Goal: Task Accomplishment & Management: Manage account settings

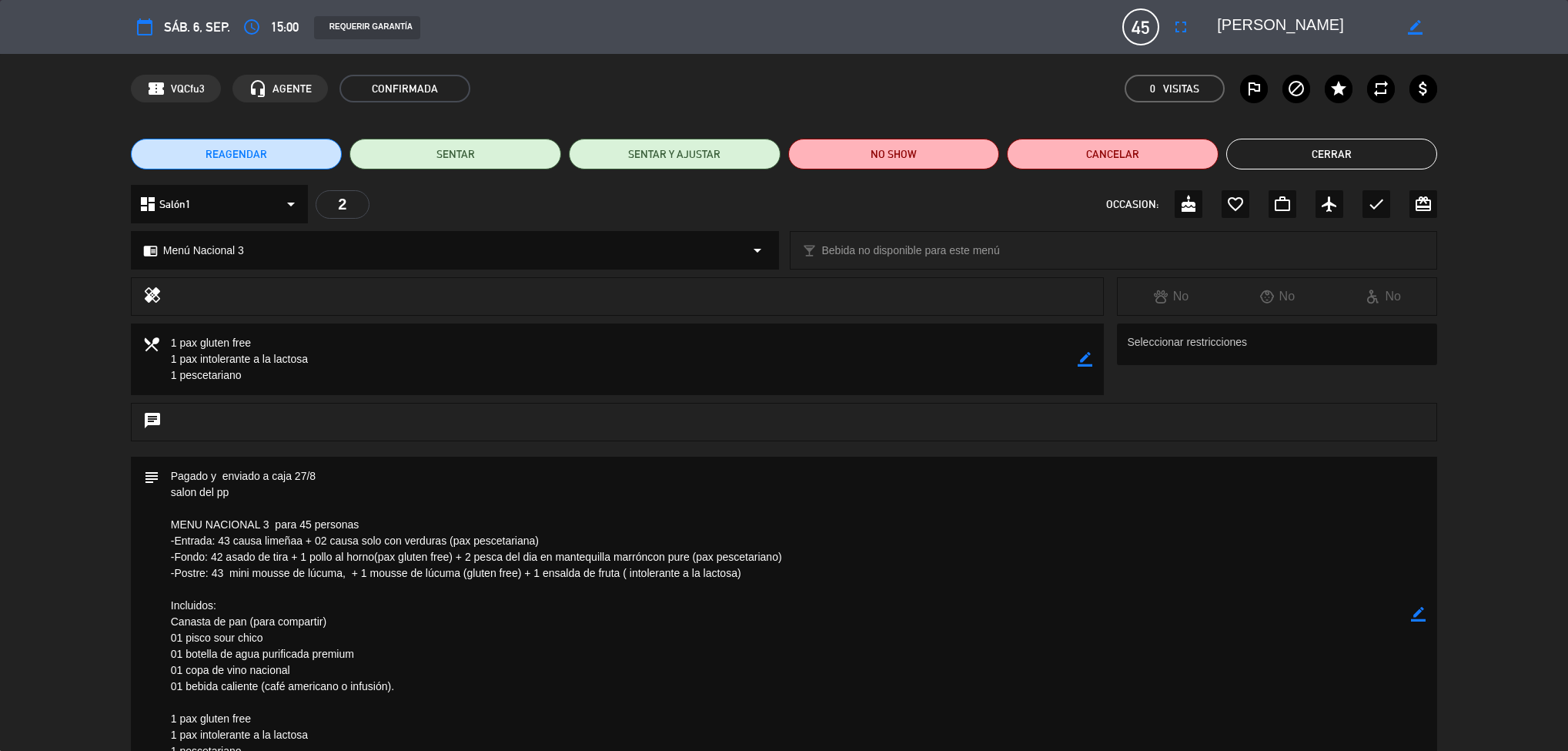
scroll to position [4, 0]
click at [1357, 159] on button "Cerrar" at bounding box center [1332, 154] width 211 height 31
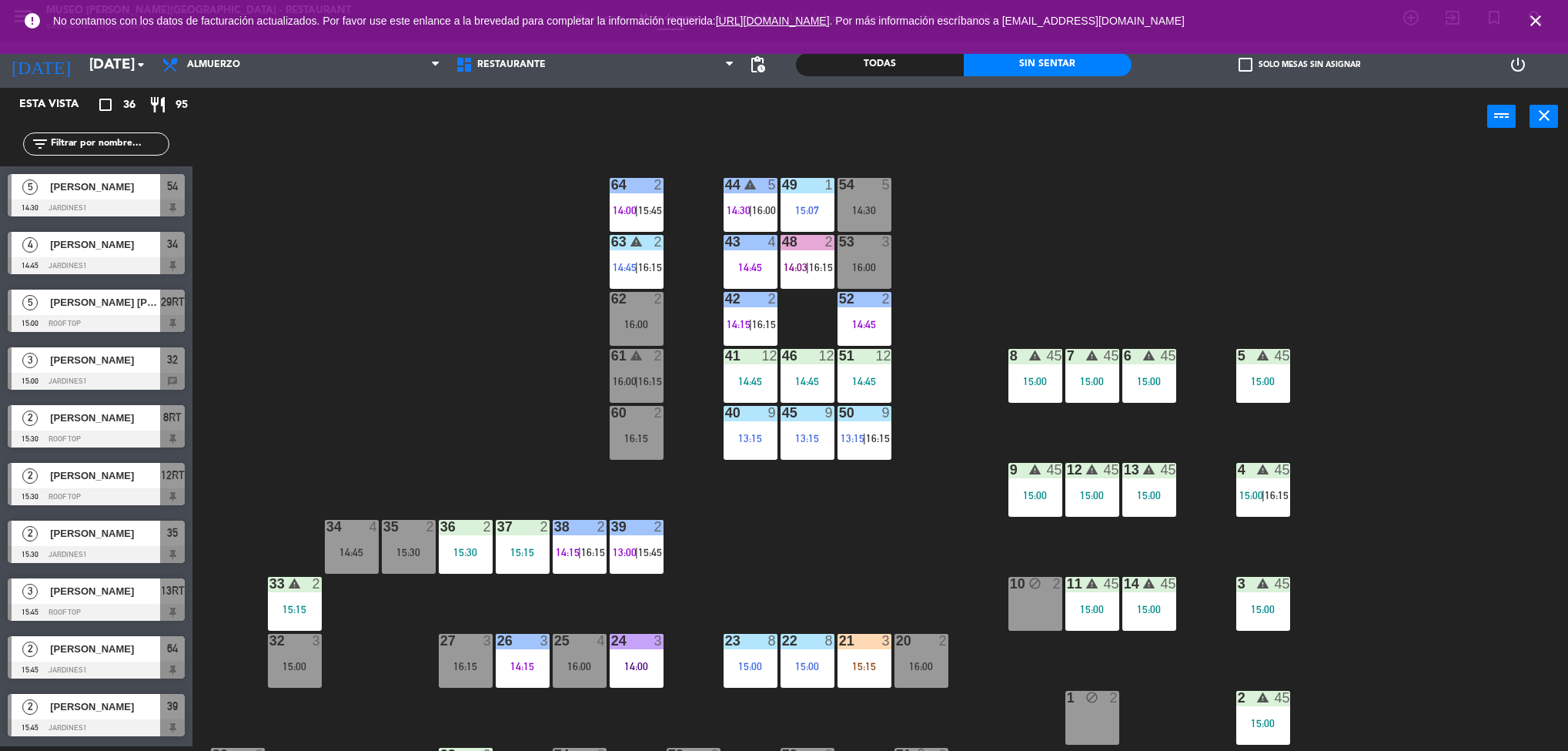
click at [442, 382] on div "44 warning 5 14:30 | 16:00 49 1 15:07 54 5 14:30 64 2 14:00 | 15:45 48 2 14:03 …" at bounding box center [888, 450] width 1360 height 600
click at [1270, 371] on div "5 warning 45 15:00" at bounding box center [1262, 375] width 54 height 54
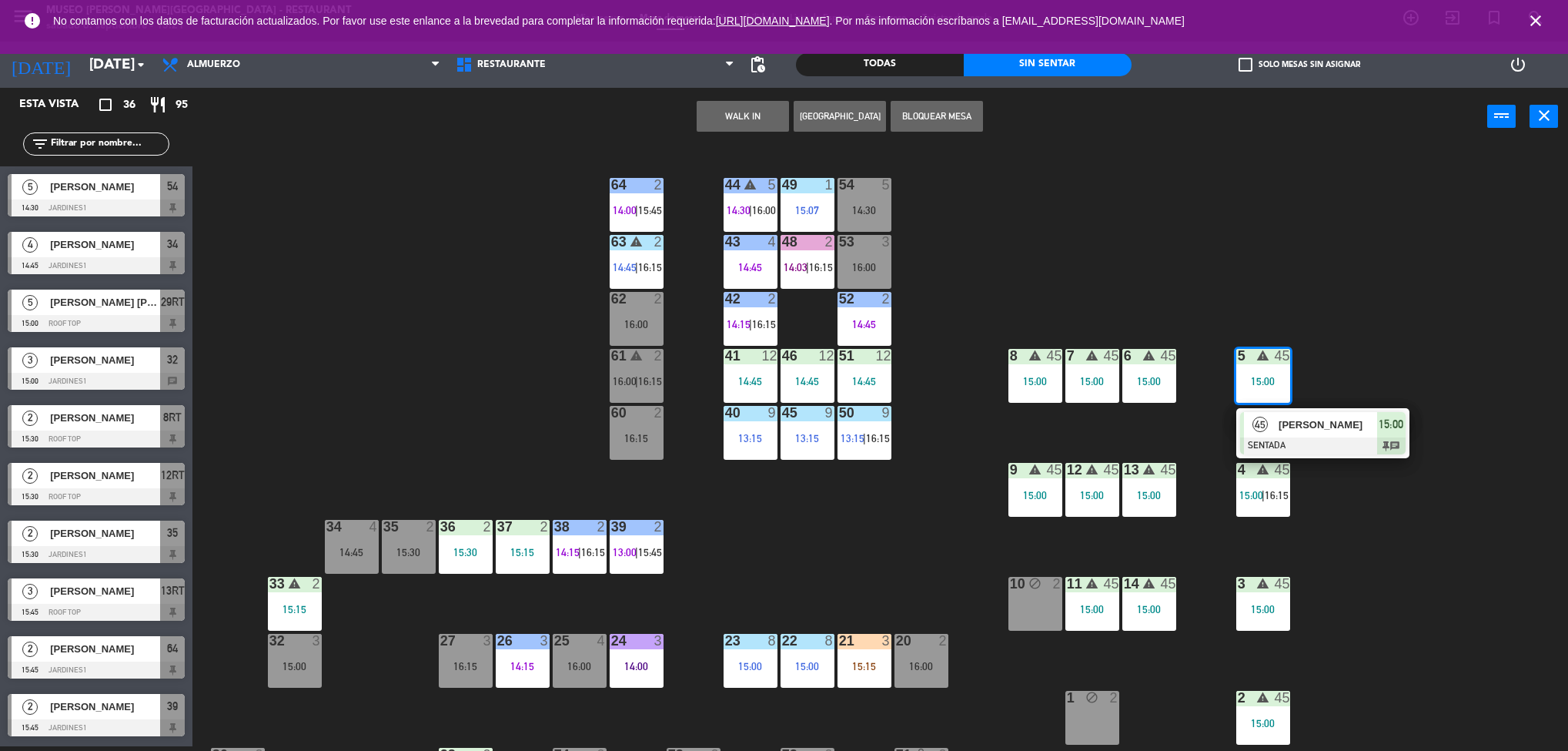
click at [1322, 426] on div "45 [PERSON_NAME] SENTADA 15:00 chat" at bounding box center [1322, 433] width 196 height 50
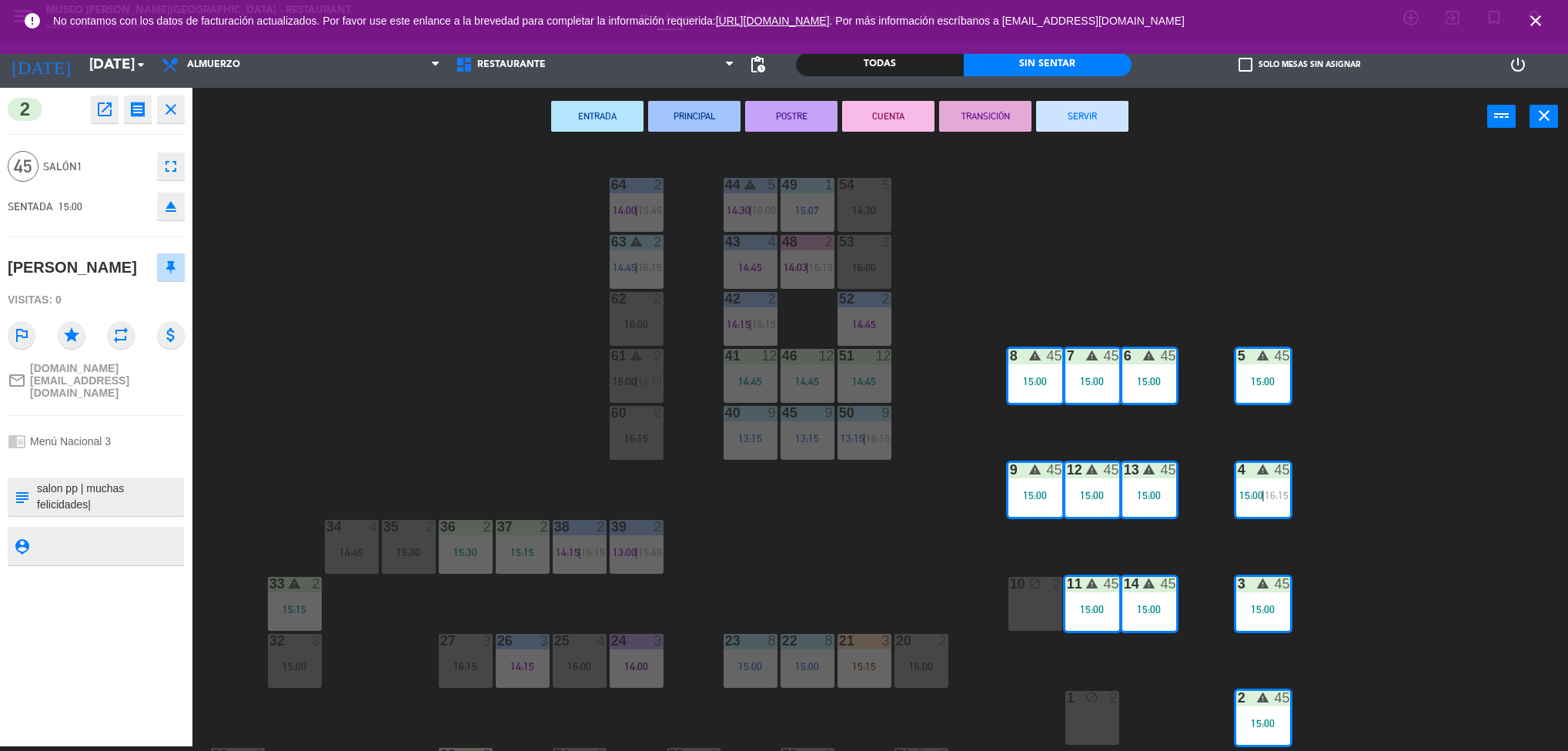
click at [106, 111] on icon "open_in_new" at bounding box center [105, 110] width 19 height 19
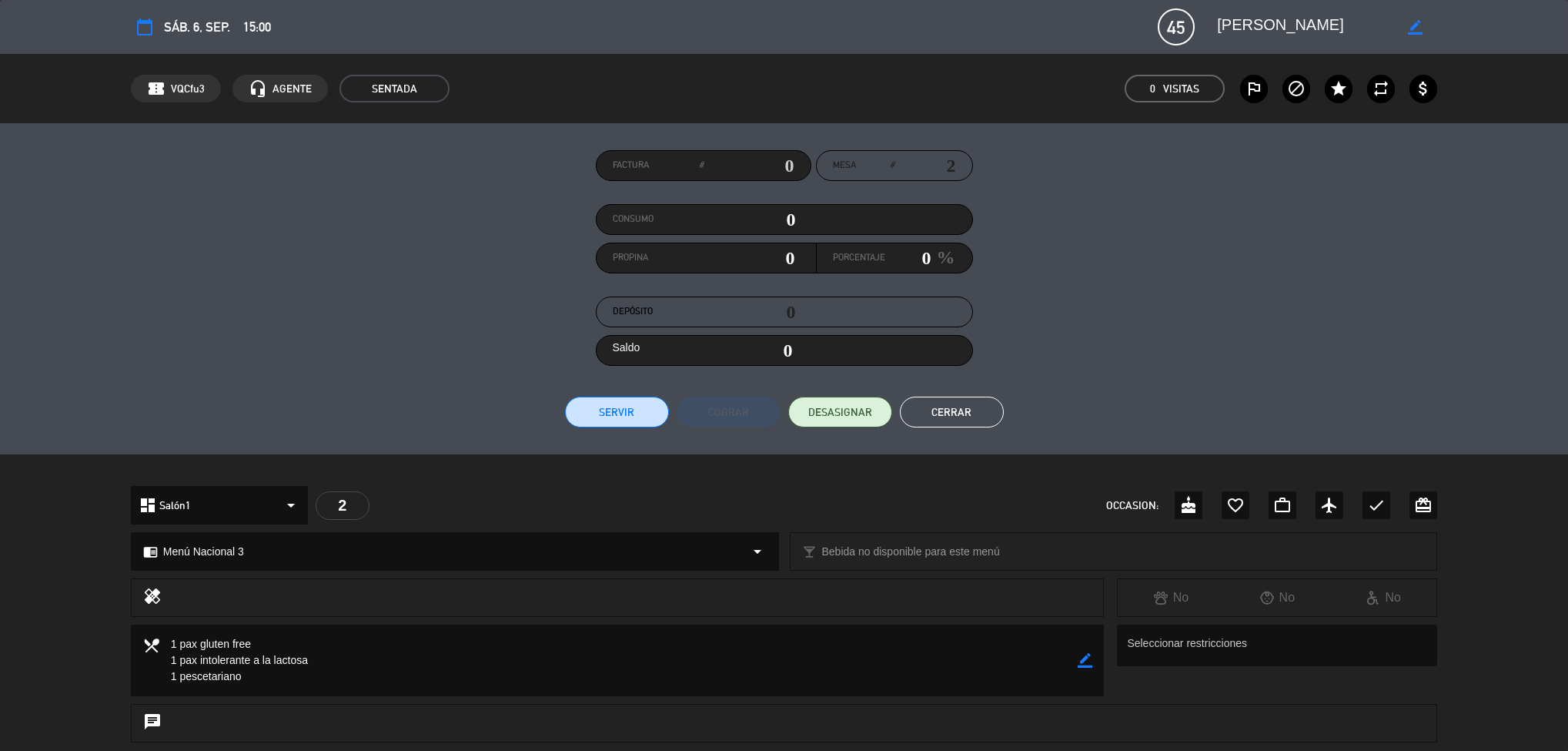
click at [355, 27] on div "calendar_today sáb. 6, sep. 15:00 45 [PERSON_NAME] border_color phone mail_outl…" at bounding box center [784, 27] width 1307 height 37
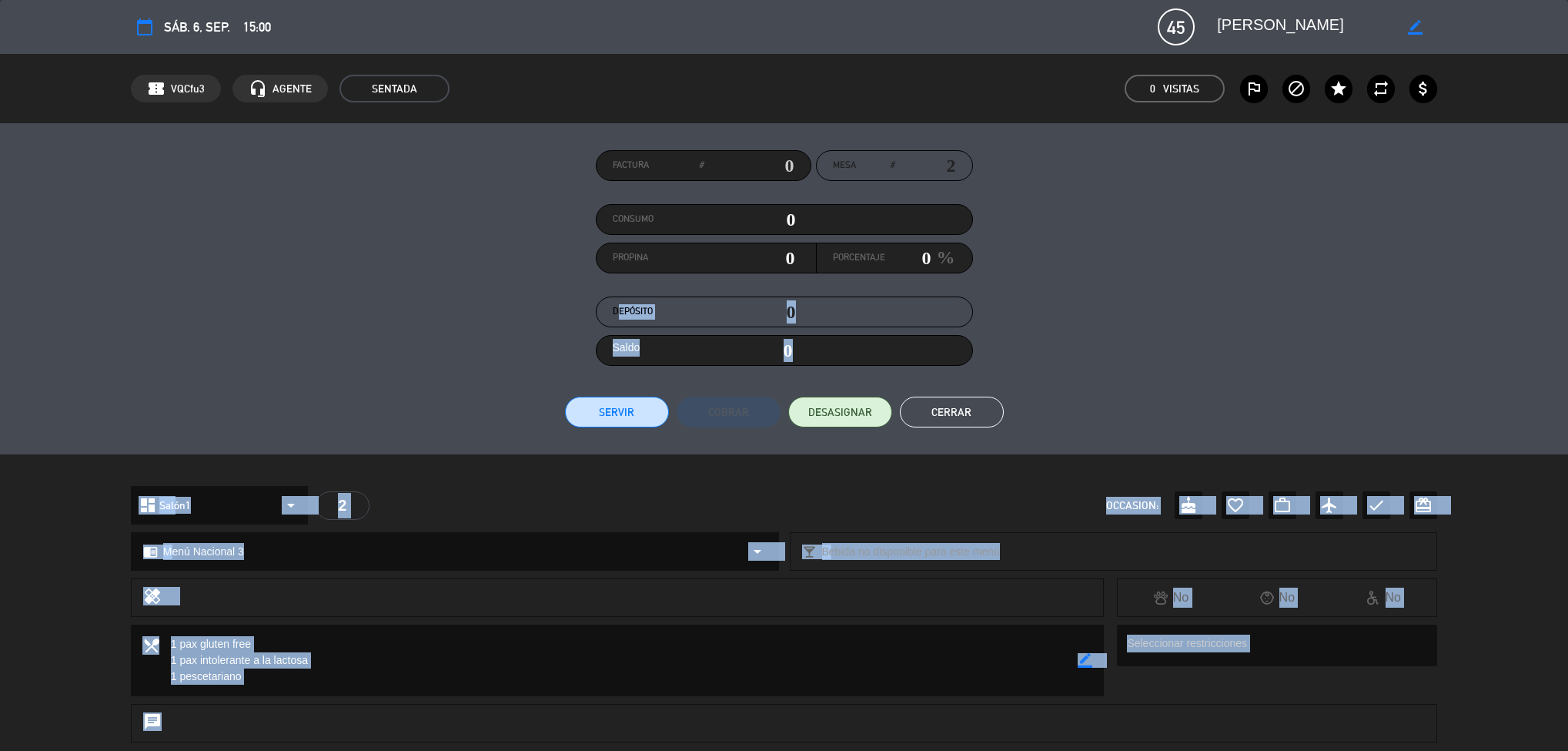
drag, startPoint x: 1298, startPoint y: 446, endPoint x: 1303, endPoint y: 784, distance: 338.0
click at [1303, 750] on html "close × Museo [PERSON_NAME] Café - Restaurant × chrome_reader_mode Listado de R…" at bounding box center [784, 375] width 1568 height 751
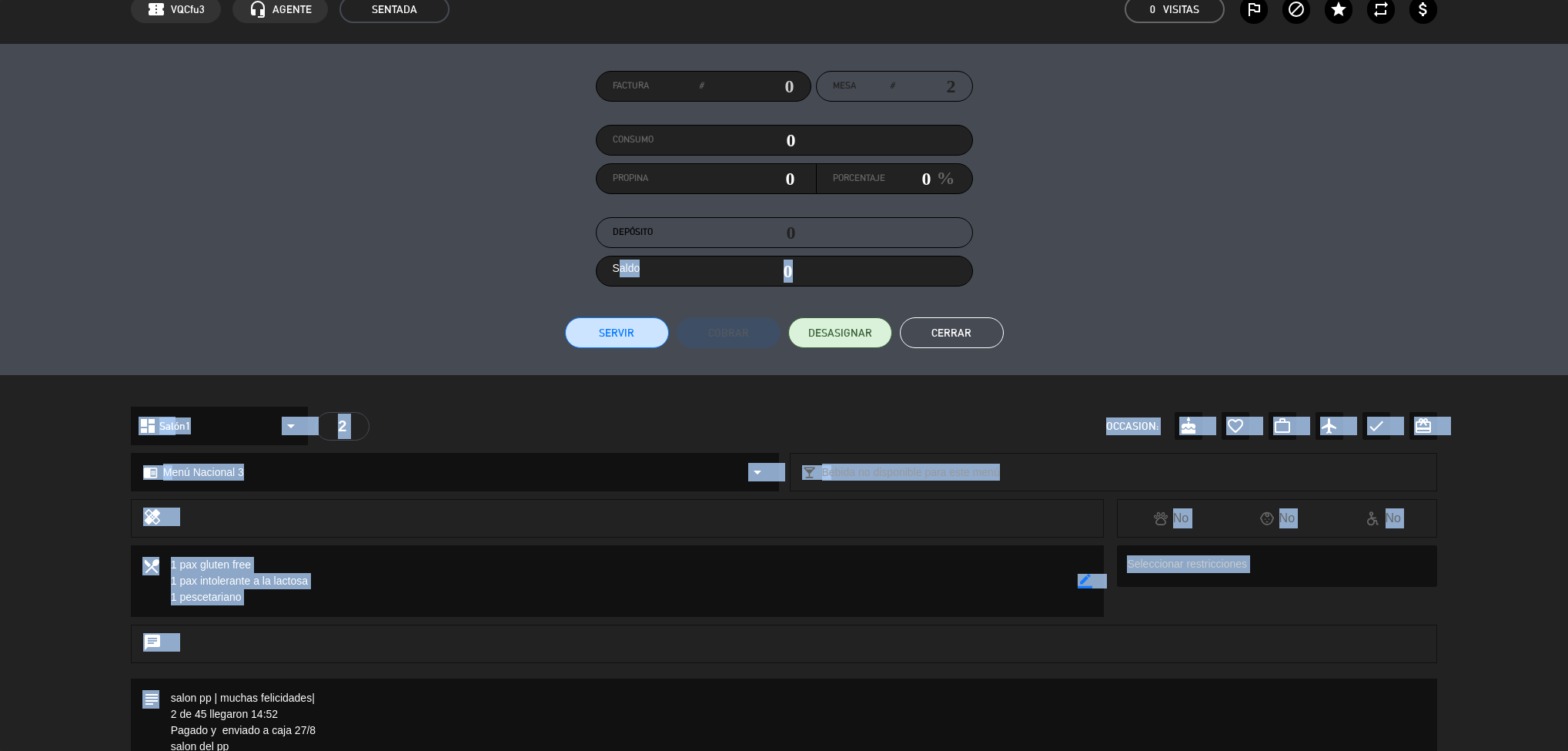
drag, startPoint x: 1344, startPoint y: 585, endPoint x: 1354, endPoint y: 726, distance: 141.4
click at [1354, 726] on div "calendar_today sáb. 6, sep. 15:00 45 [PERSON_NAME] border_color phone mail_outl…" at bounding box center [784, 375] width 1568 height 751
drag, startPoint x: 1102, startPoint y: 444, endPoint x: 1059, endPoint y: 740, distance: 299.1
click at [1059, 740] on div "calendar_today sáb. 6, sep. 15:00 45 [PERSON_NAME] border_color phone mail_outl…" at bounding box center [784, 375] width 1568 height 751
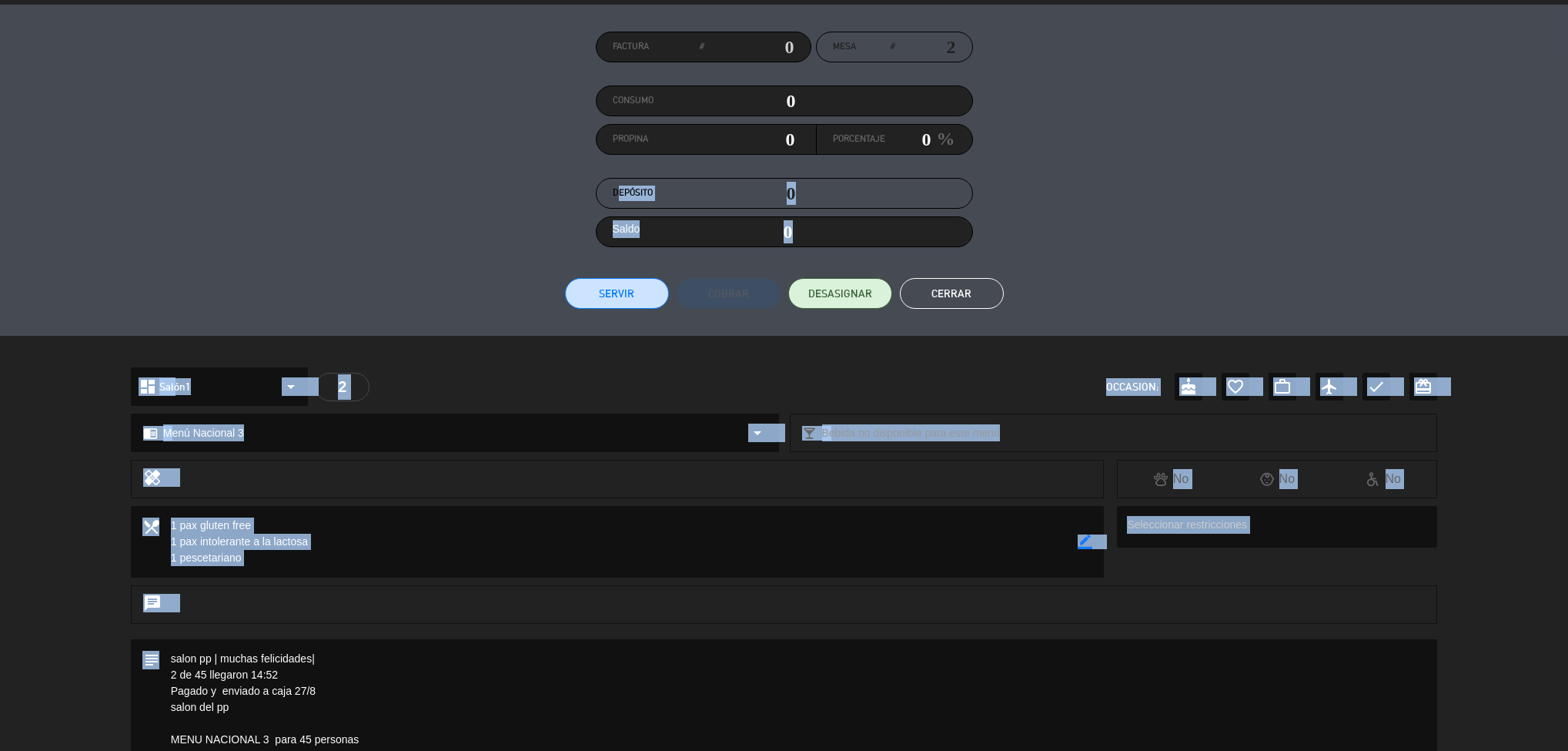
drag, startPoint x: 1139, startPoint y: 188, endPoint x: 1085, endPoint y: 722, distance: 536.7
click at [1085, 722] on div "calendar_today sáb. 6, sep. 15:00 45 [PERSON_NAME] border_color phone mail_outl…" at bounding box center [784, 375] width 1568 height 751
drag, startPoint x: 1374, startPoint y: 193, endPoint x: 1381, endPoint y: 703, distance: 510.0
click at [1381, 703] on div "calendar_today sáb. 6, sep. 15:00 45 [PERSON_NAME] border_color phone mail_outl…" at bounding box center [784, 375] width 1568 height 751
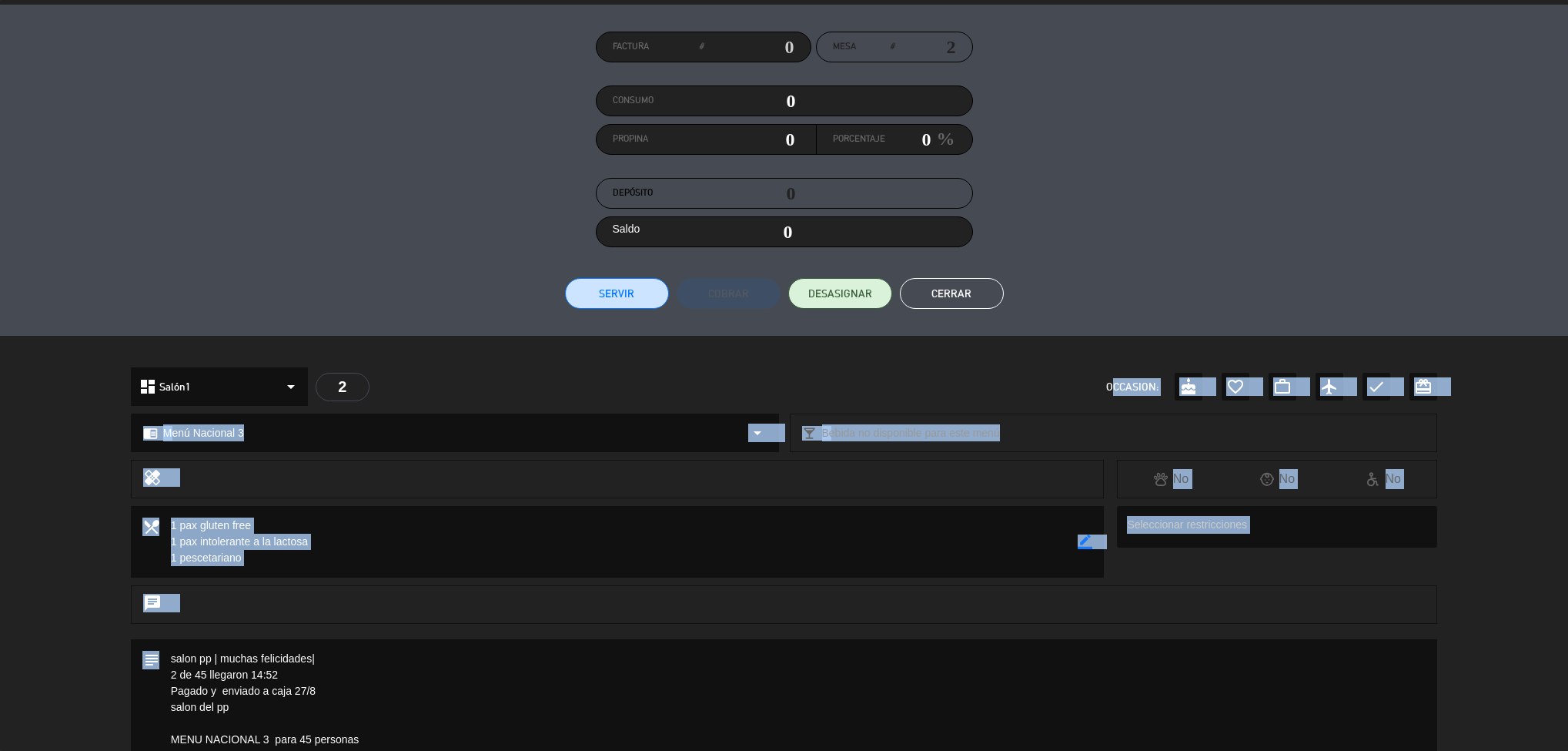
drag, startPoint x: 1095, startPoint y: 661, endPoint x: 1093, endPoint y: 669, distance: 8.2
click at [1093, 669] on div "calendar_today sáb. 6, sep. 15:00 45 [PERSON_NAME] border_color phone mail_outl…" at bounding box center [784, 375] width 1568 height 751
click at [968, 292] on button "Cerrar" at bounding box center [951, 294] width 104 height 31
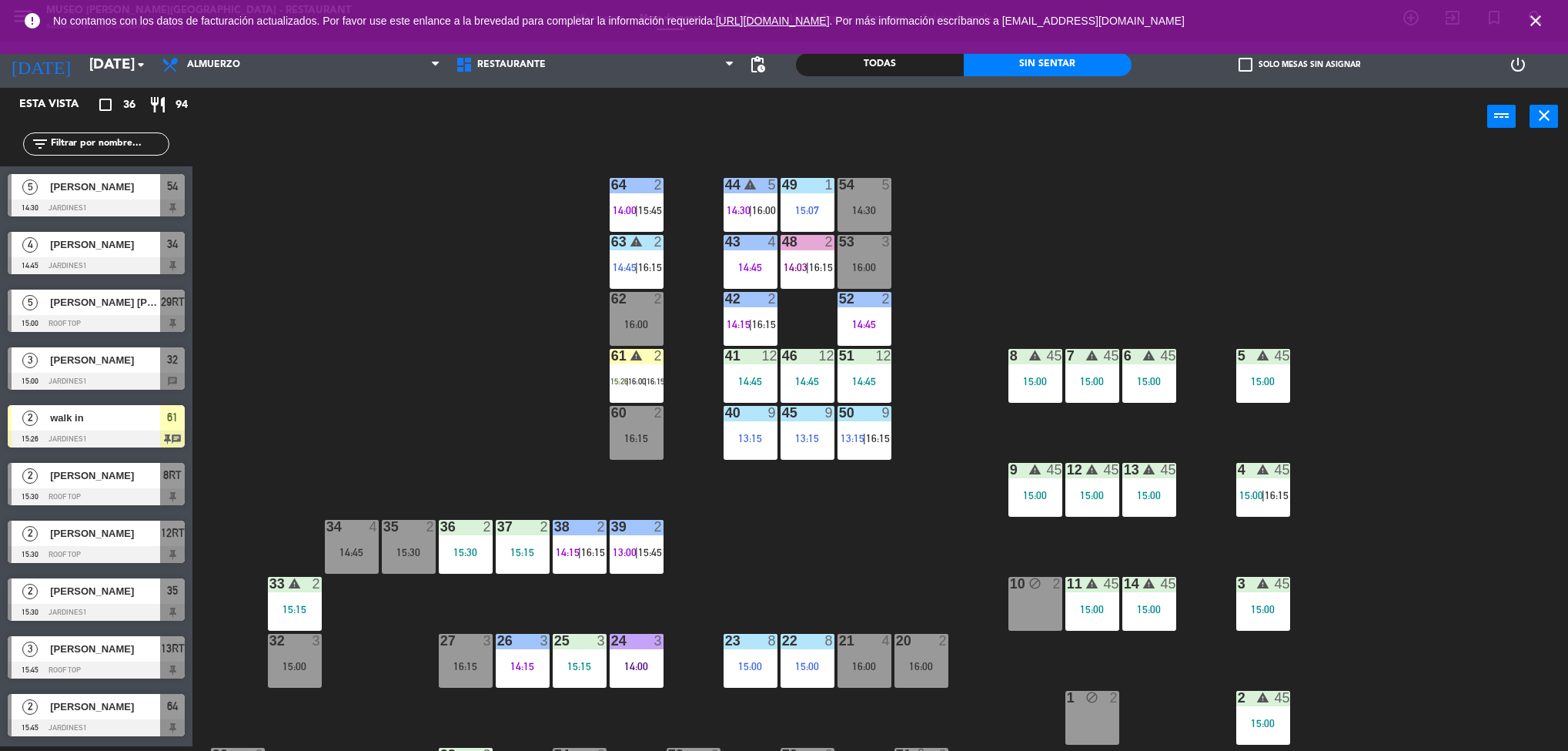
click at [1268, 379] on div "15:00" at bounding box center [1262, 381] width 54 height 11
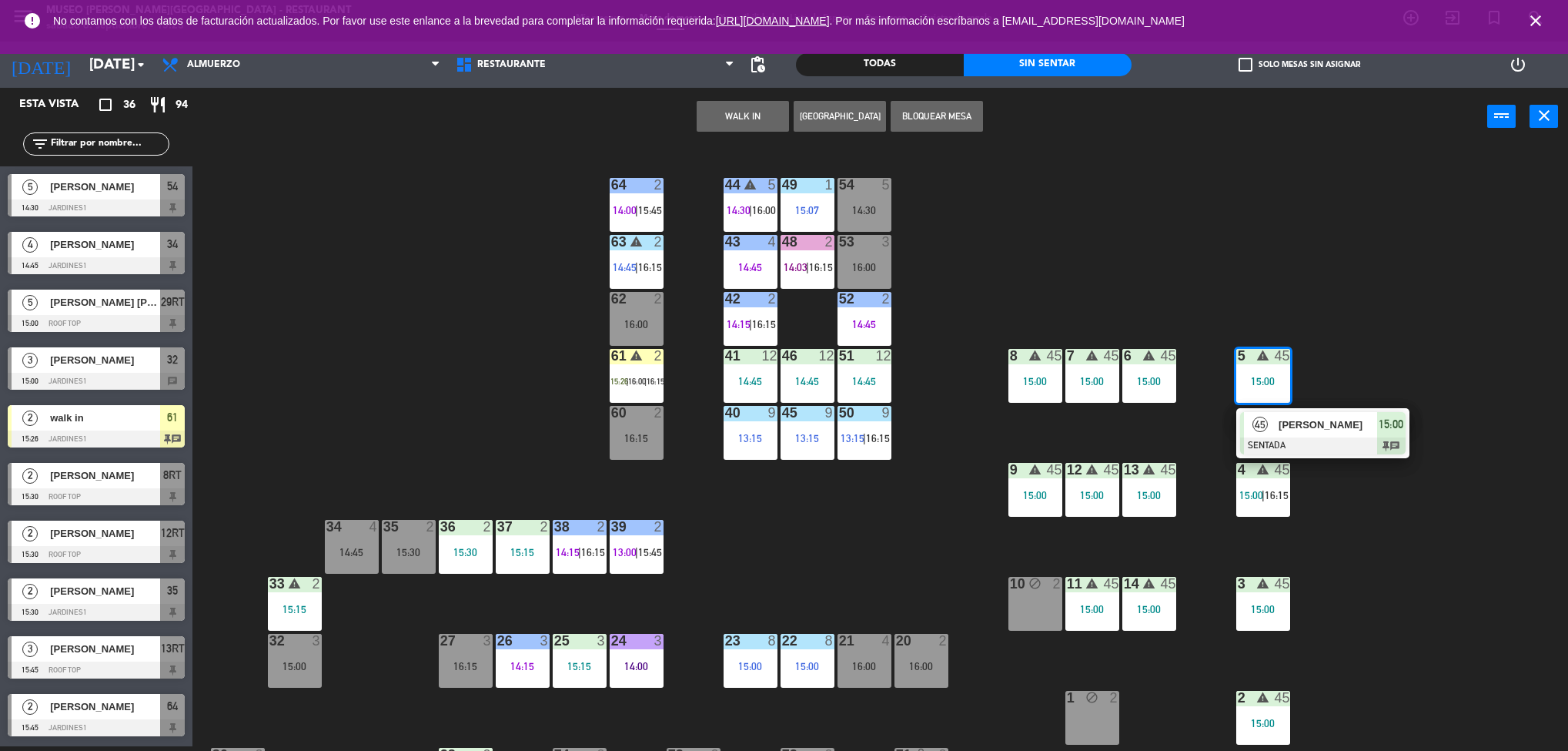
click at [1349, 424] on span "[PERSON_NAME]" at bounding box center [1327, 425] width 98 height 16
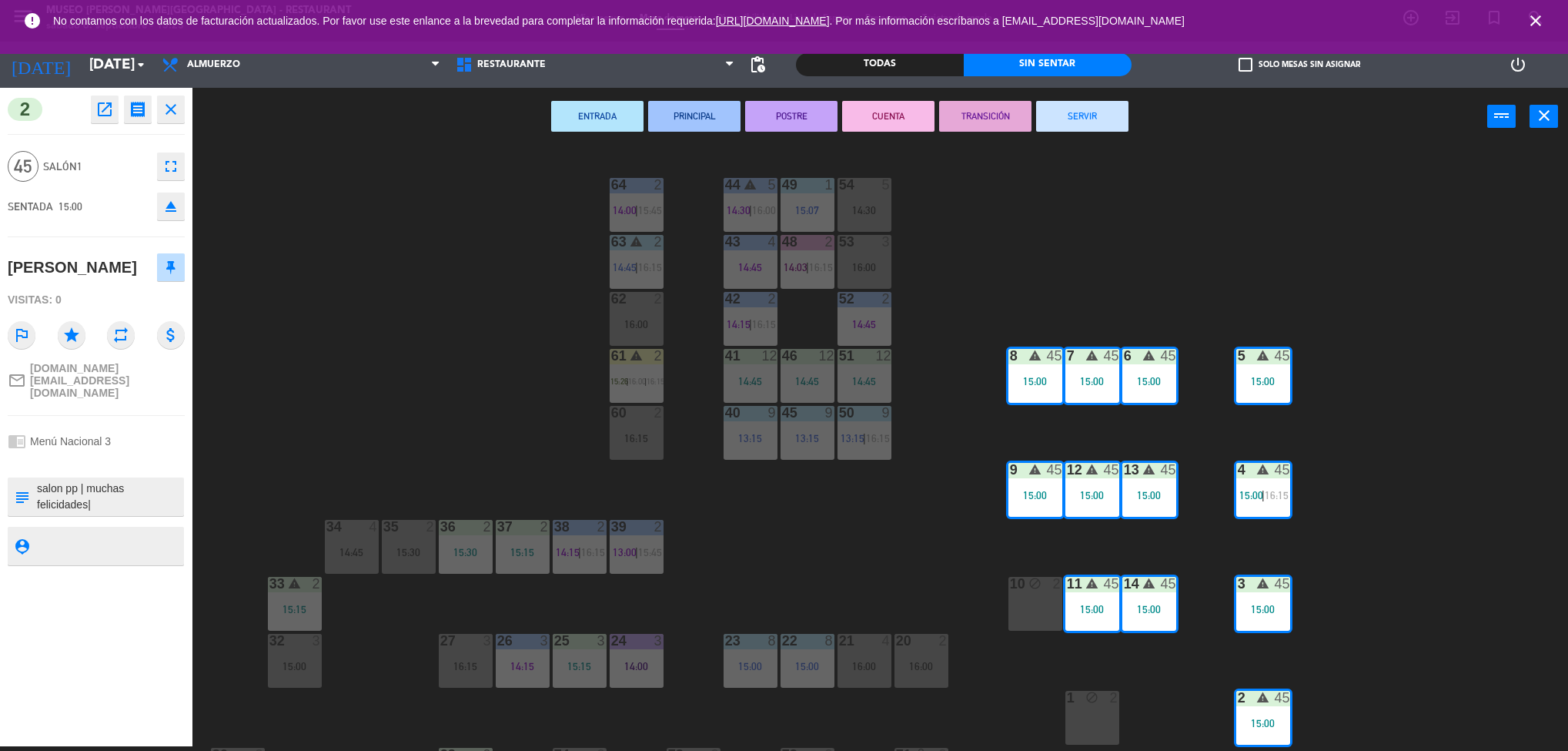
click at [116, 96] on div "open_in_new receipt 3:00 PM [DATE] personas [PERSON_NAME] Mesa 2+3+4+5+6+7+8+9+…" at bounding box center [135, 110] width 99 height 27
click at [107, 106] on icon "open_in_new" at bounding box center [105, 110] width 19 height 19
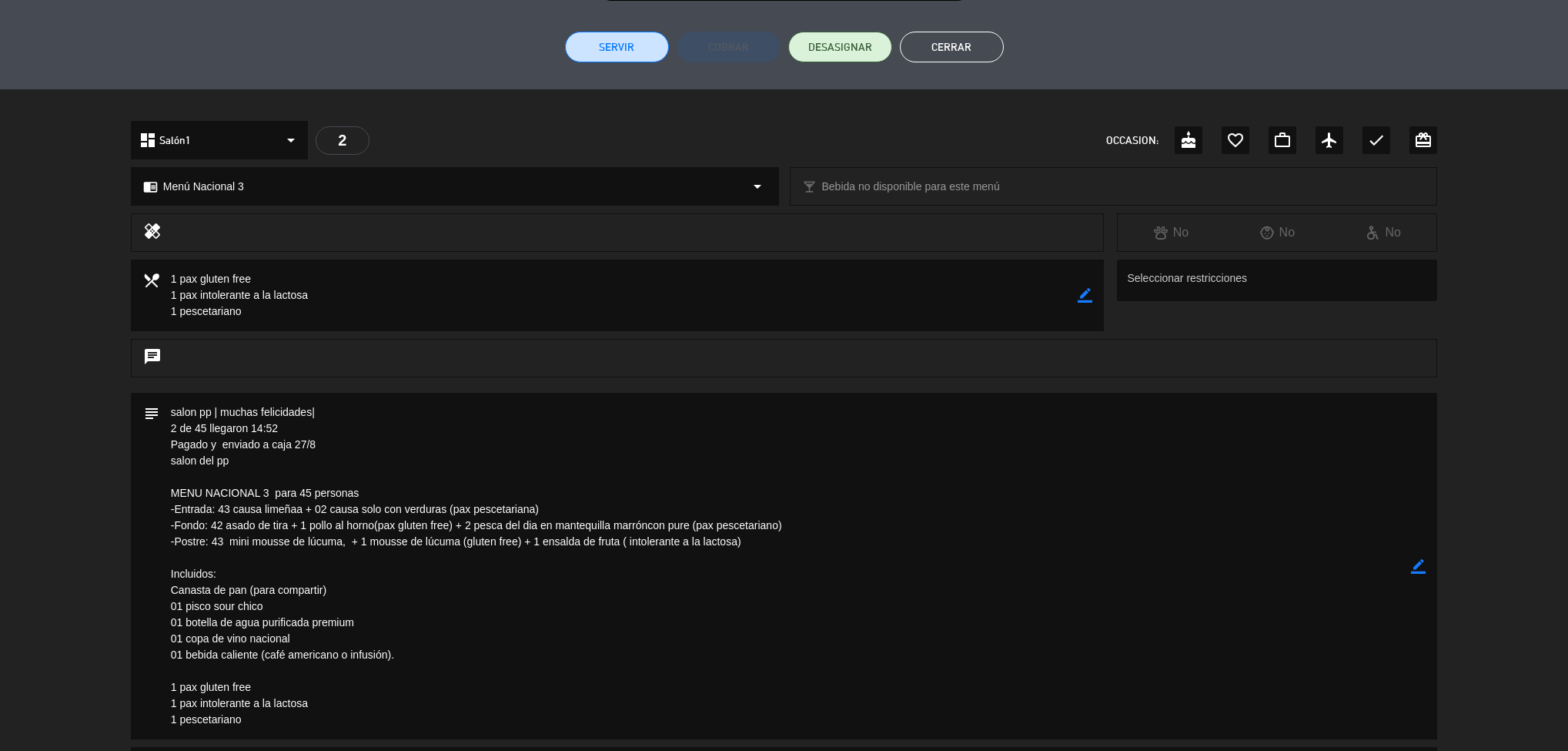
scroll to position [546, 0]
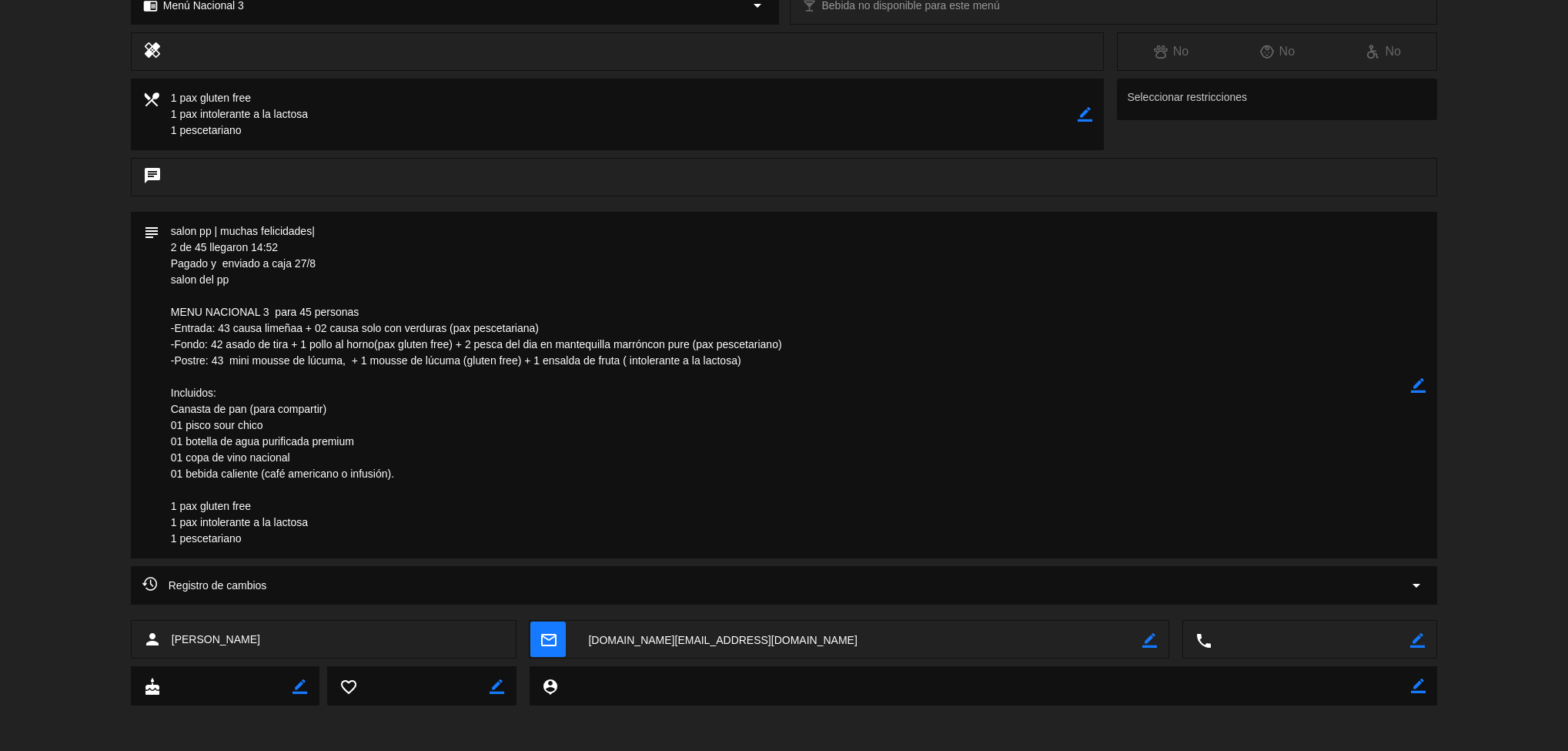
drag, startPoint x: 1231, startPoint y: 694, endPoint x: 1222, endPoint y: 772, distance: 78.5
click at [1222, 750] on html "close × Museo [PERSON_NAME] Café - Restaurant × chrome_reader_mode Listado de R…" at bounding box center [784, 375] width 1568 height 751
click at [70, 484] on div "subject border_color" at bounding box center [784, 389] width 1568 height 355
drag, startPoint x: 644, startPoint y: 335, endPoint x: 636, endPoint y: 516, distance: 181.2
click at [636, 516] on textarea at bounding box center [785, 384] width 1252 height 347
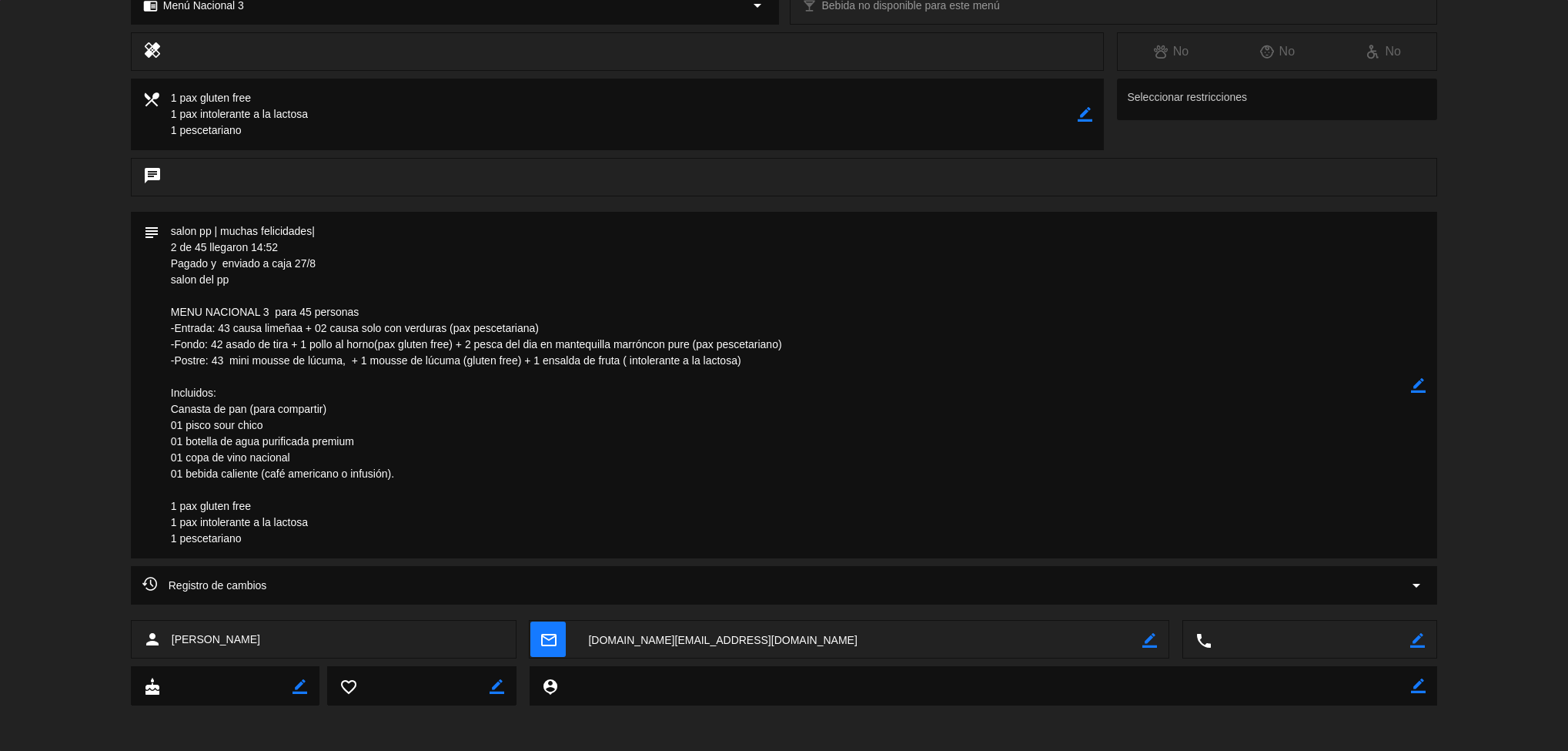
drag, startPoint x: 811, startPoint y: 397, endPoint x: 795, endPoint y: 566, distance: 169.8
click at [795, 566] on div "calendar_today sáb. 6, sep. 15:00 45 [PERSON_NAME] border_color phone mail_outl…" at bounding box center [784, 375] width 1568 height 751
